Goal: Navigation & Orientation: Go to known website

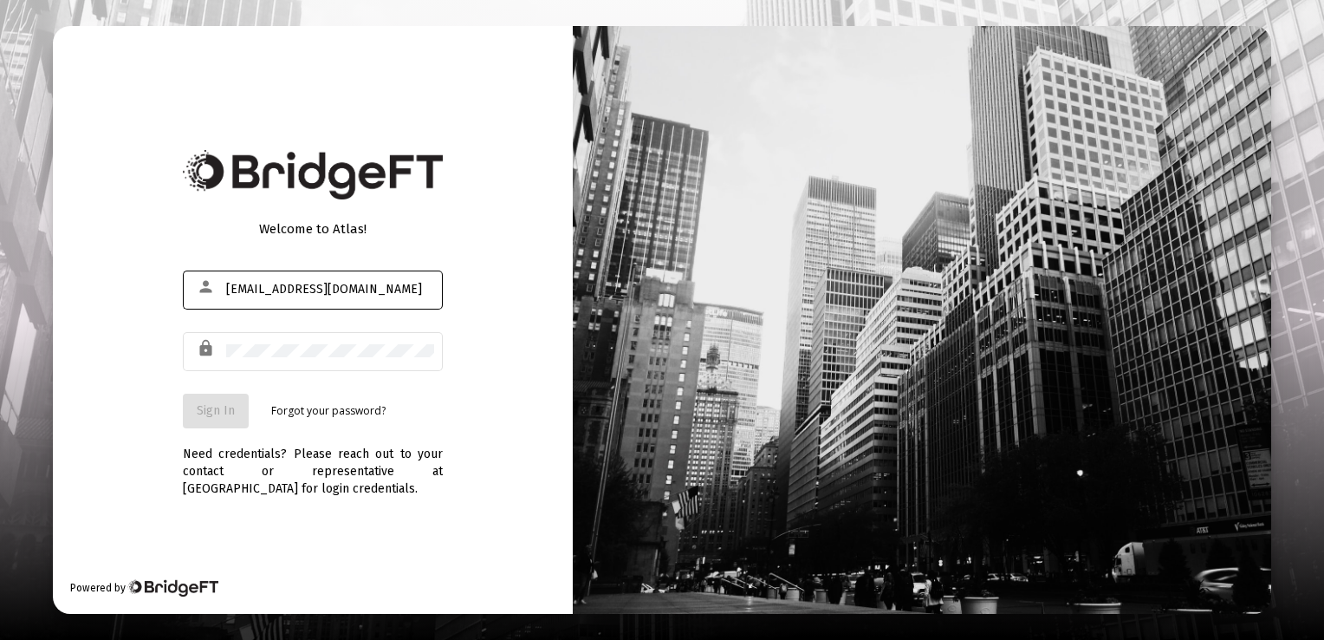
type input "[EMAIL_ADDRESS][DOMAIN_NAME]"
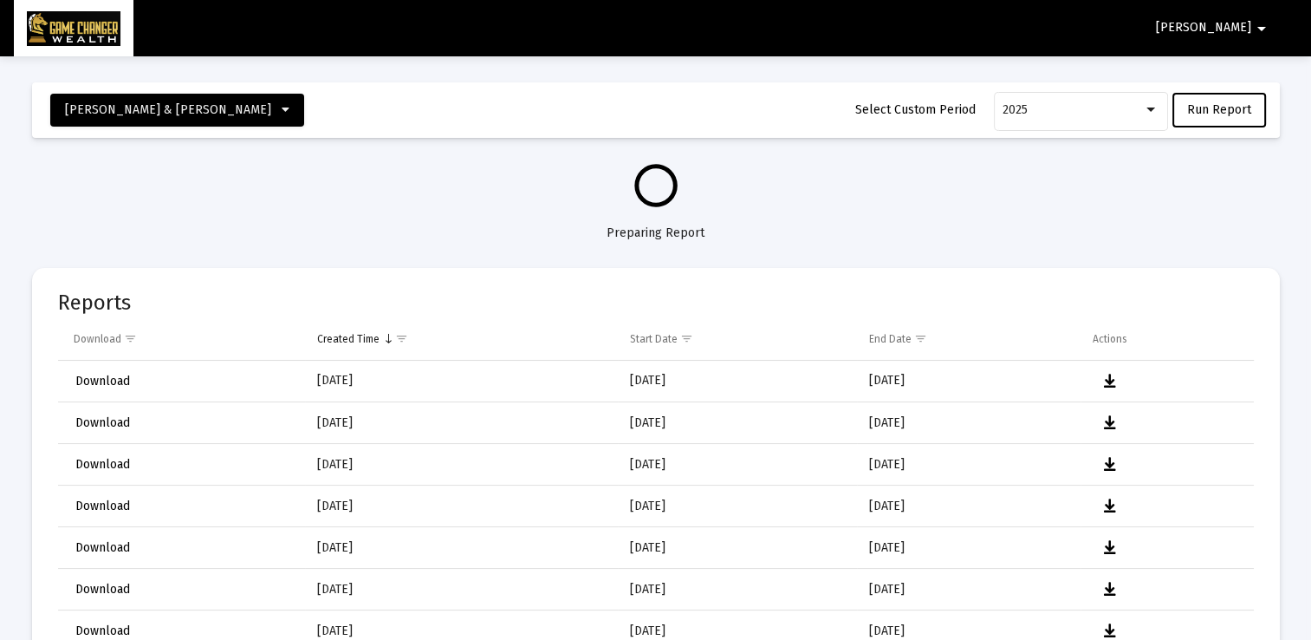
select select "View all"
